Goal: Transaction & Acquisition: Purchase product/service

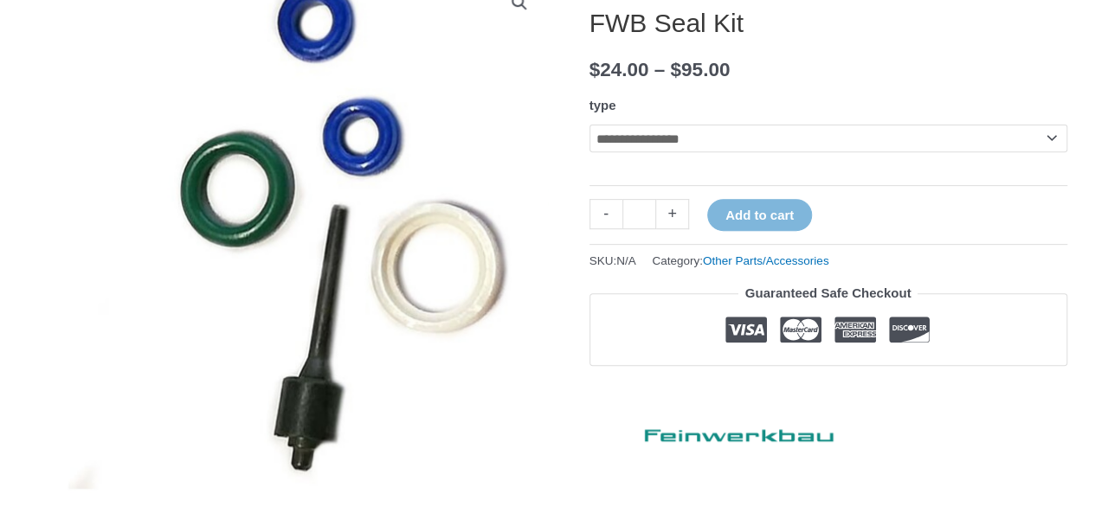
scroll to position [519, 0]
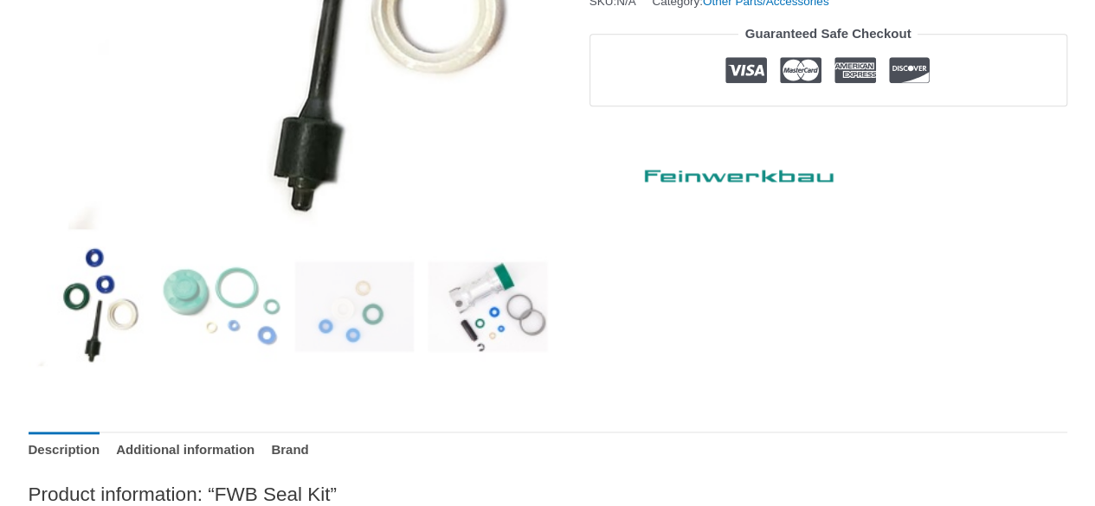
click at [515, 310] on img at bounding box center [488, 307] width 120 height 120
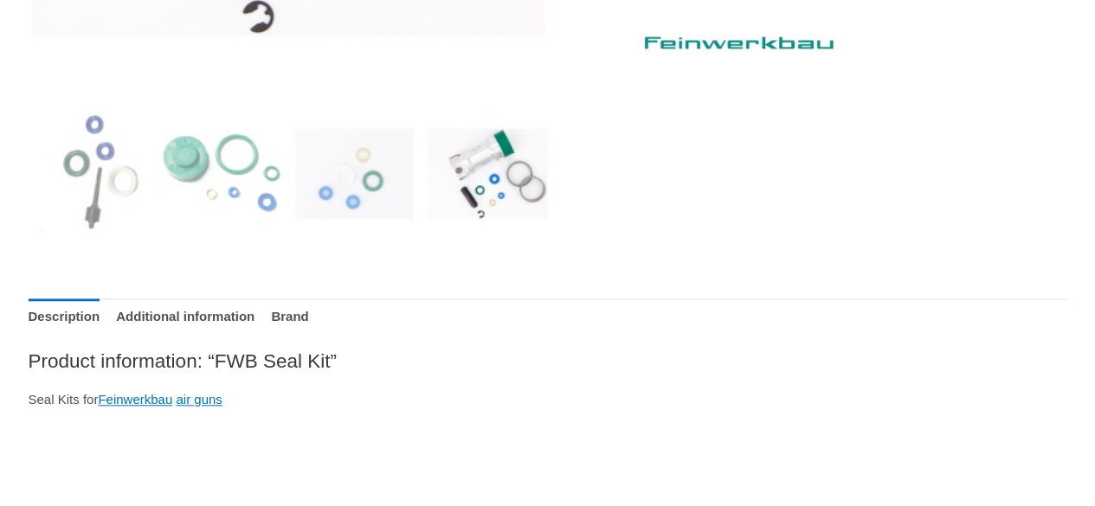
scroll to position [680, 0]
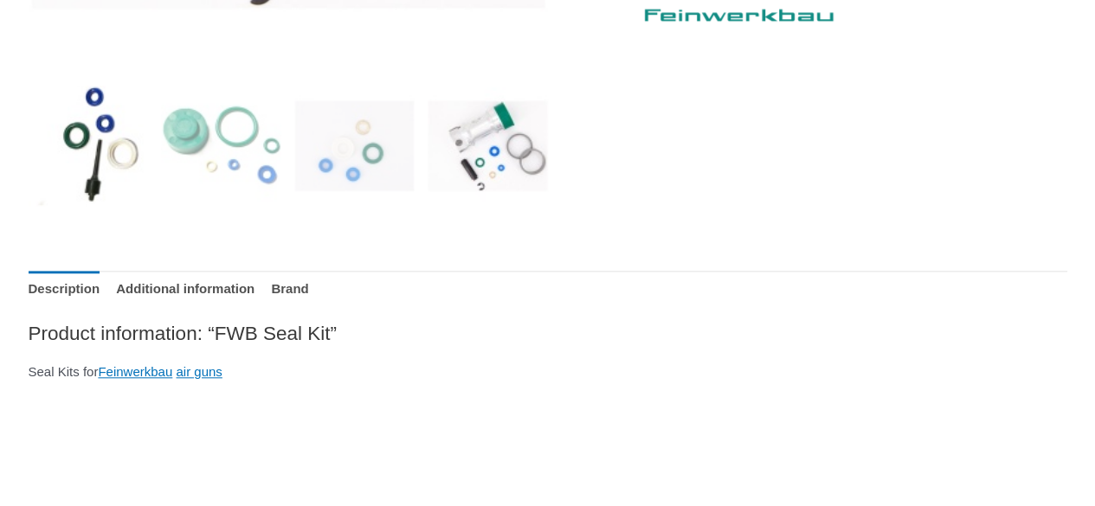
click at [75, 129] on img at bounding box center [89, 146] width 120 height 120
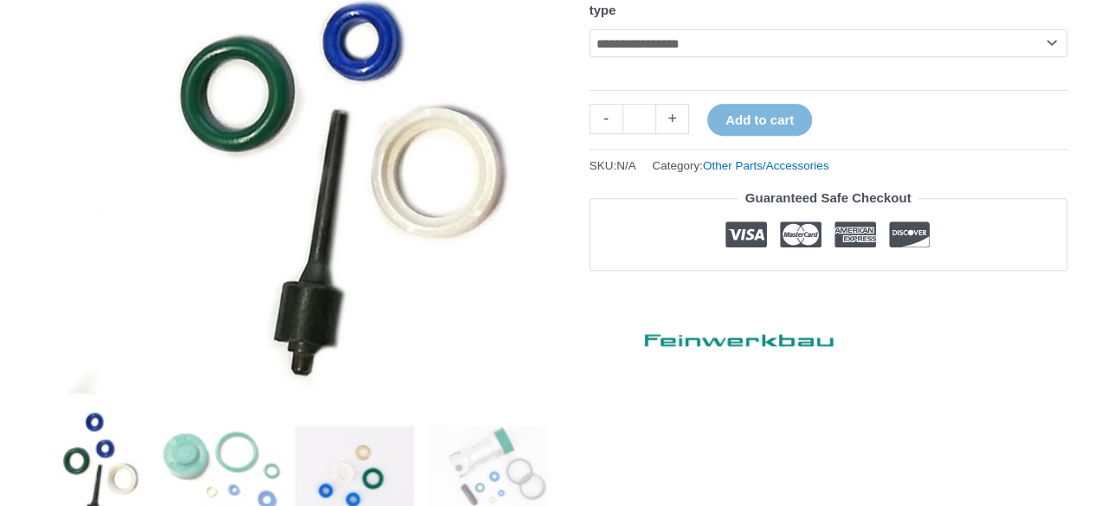
scroll to position [334, 0]
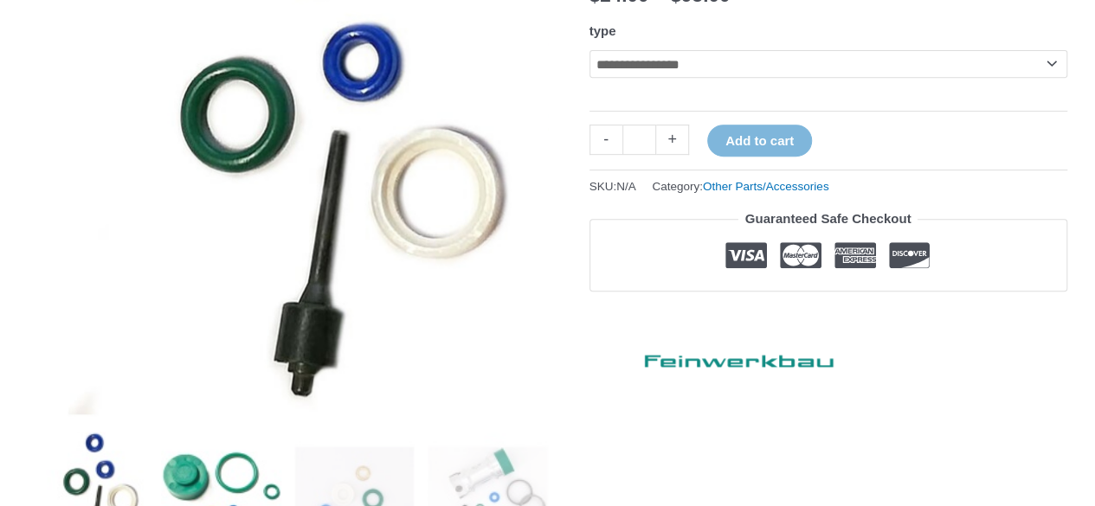
click at [241, 458] on img at bounding box center [221, 492] width 120 height 120
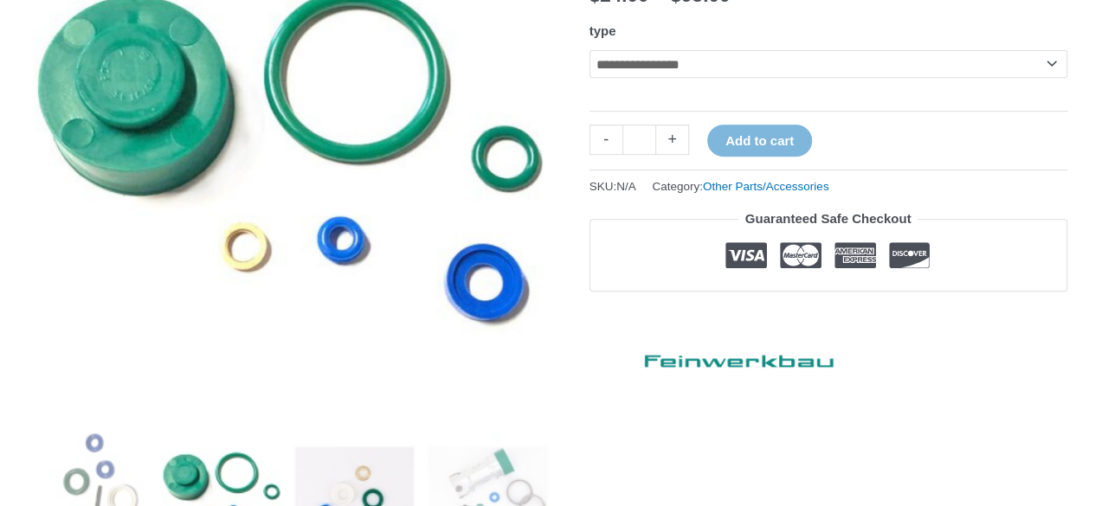
click at [370, 492] on img at bounding box center [354, 492] width 120 height 120
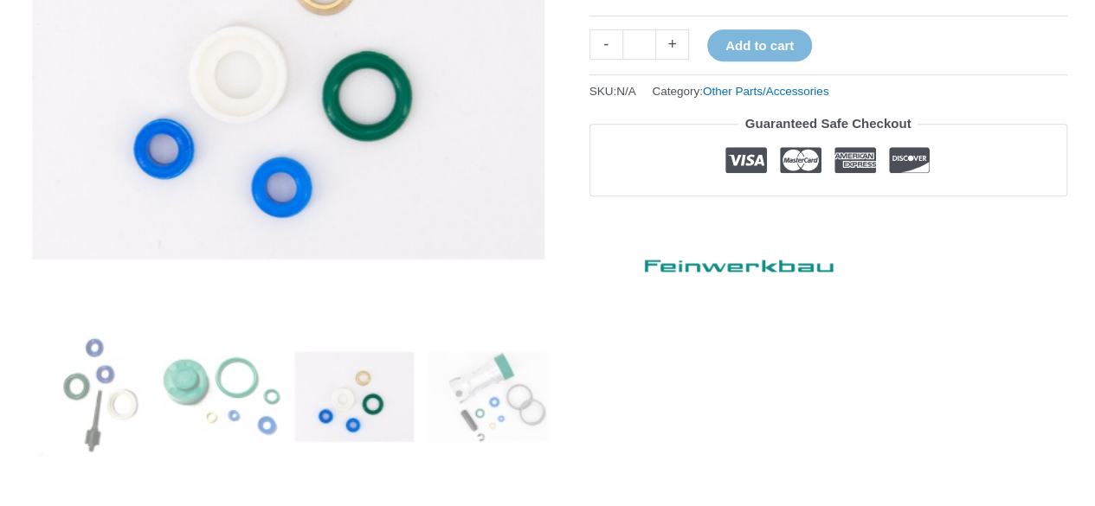
scroll to position [594, 0]
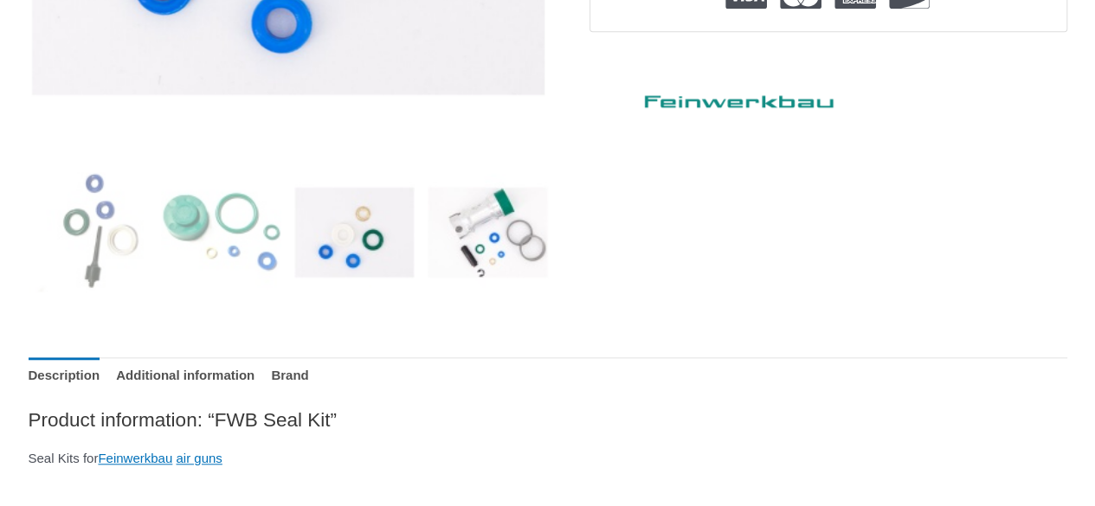
click at [498, 243] on img at bounding box center [488, 232] width 120 height 120
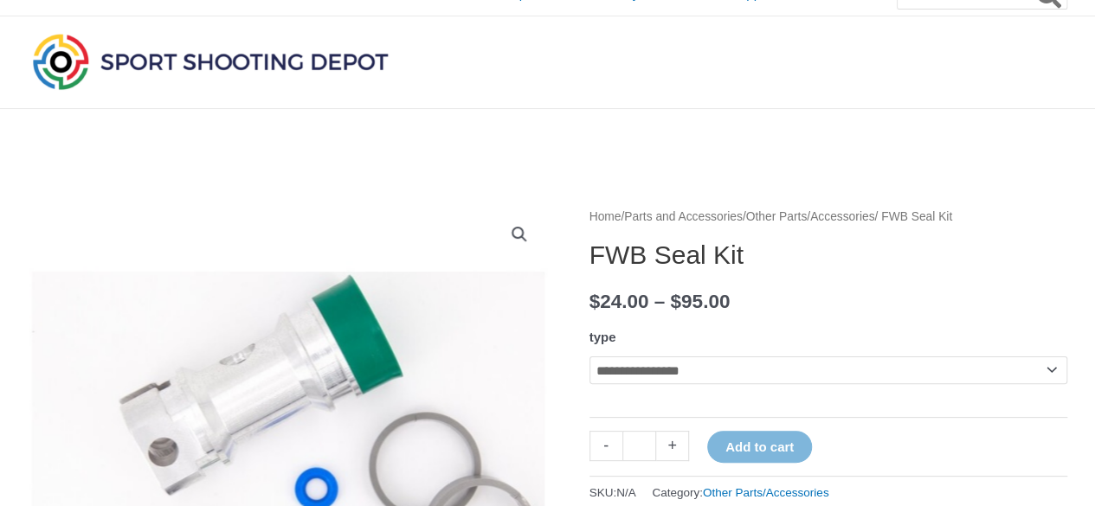
scroll to position [0, 0]
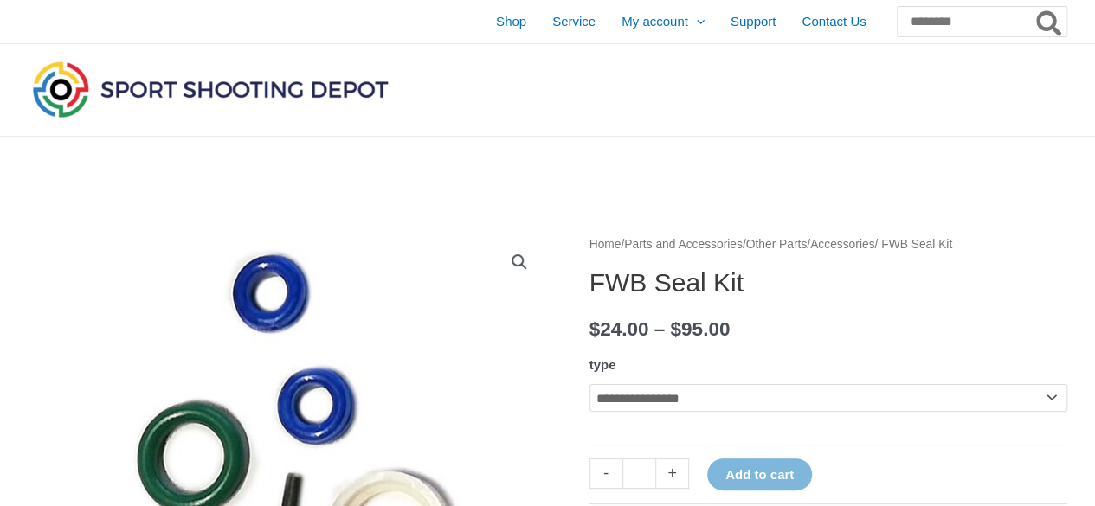
click at [276, 337] on img at bounding box center [291, 493] width 692 height 519
